Goal: Task Accomplishment & Management: Use online tool/utility

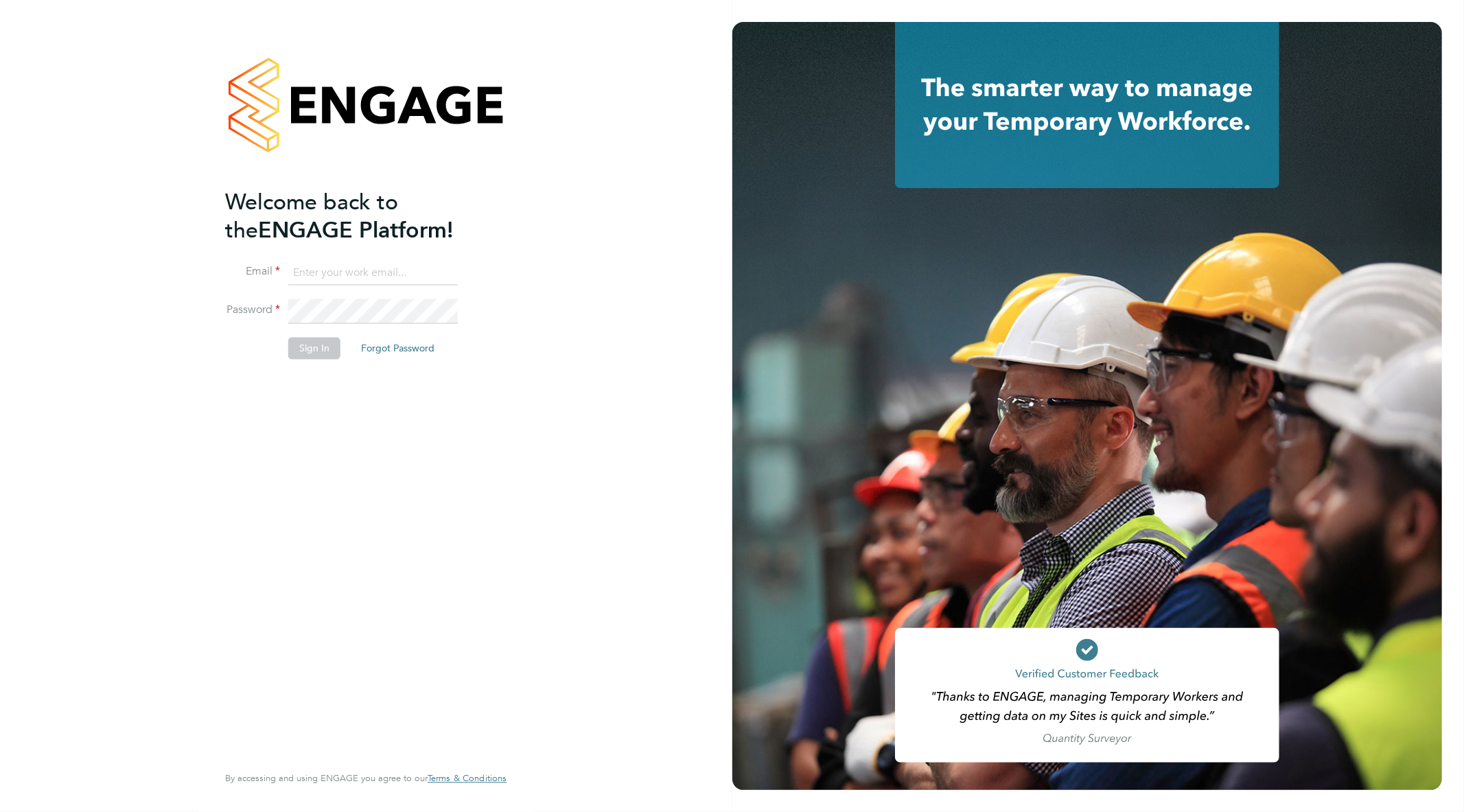
click at [340, 266] on input at bounding box center [373, 273] width 170 height 24
type input "[EMAIL_ADDRESS][PERSON_NAME][DOMAIN_NAME]"
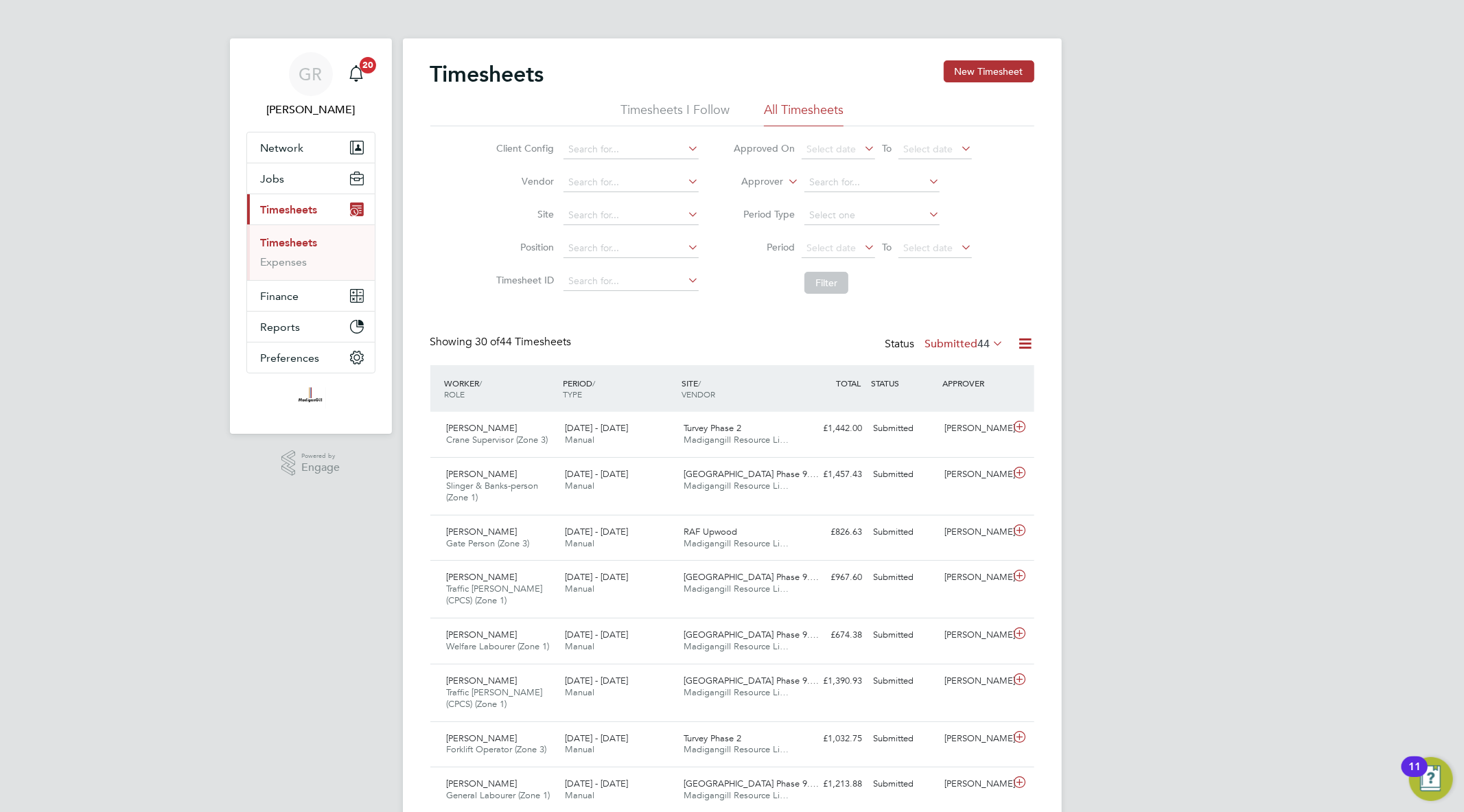
click at [1021, 343] on icon at bounding box center [1026, 344] width 17 height 17
click at [943, 376] on li "Export Timesheets" at bounding box center [939, 376] width 182 height 19
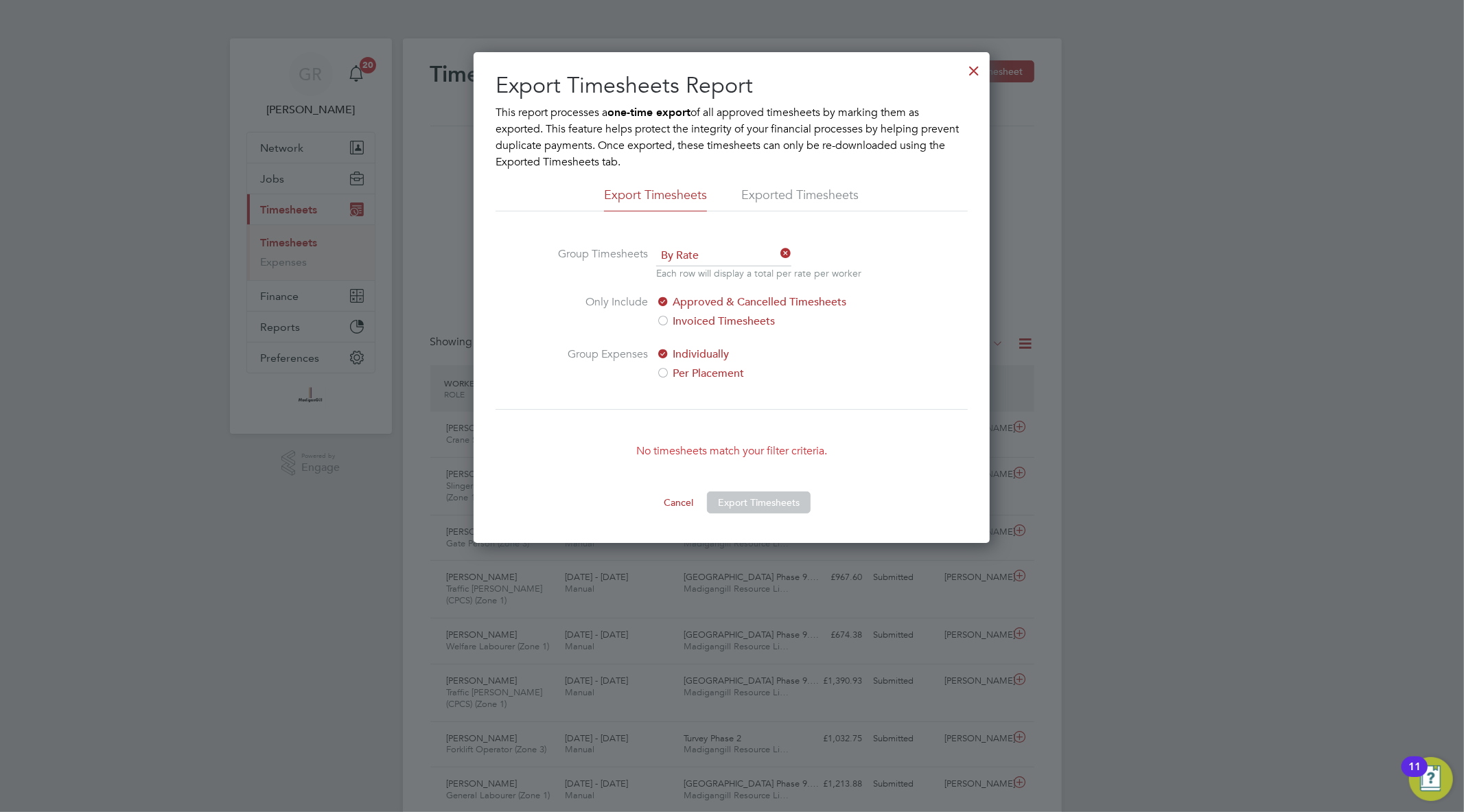
click at [978, 73] on div at bounding box center [974, 67] width 24 height 24
